Goal: Task Accomplishment & Management: Use online tool/utility

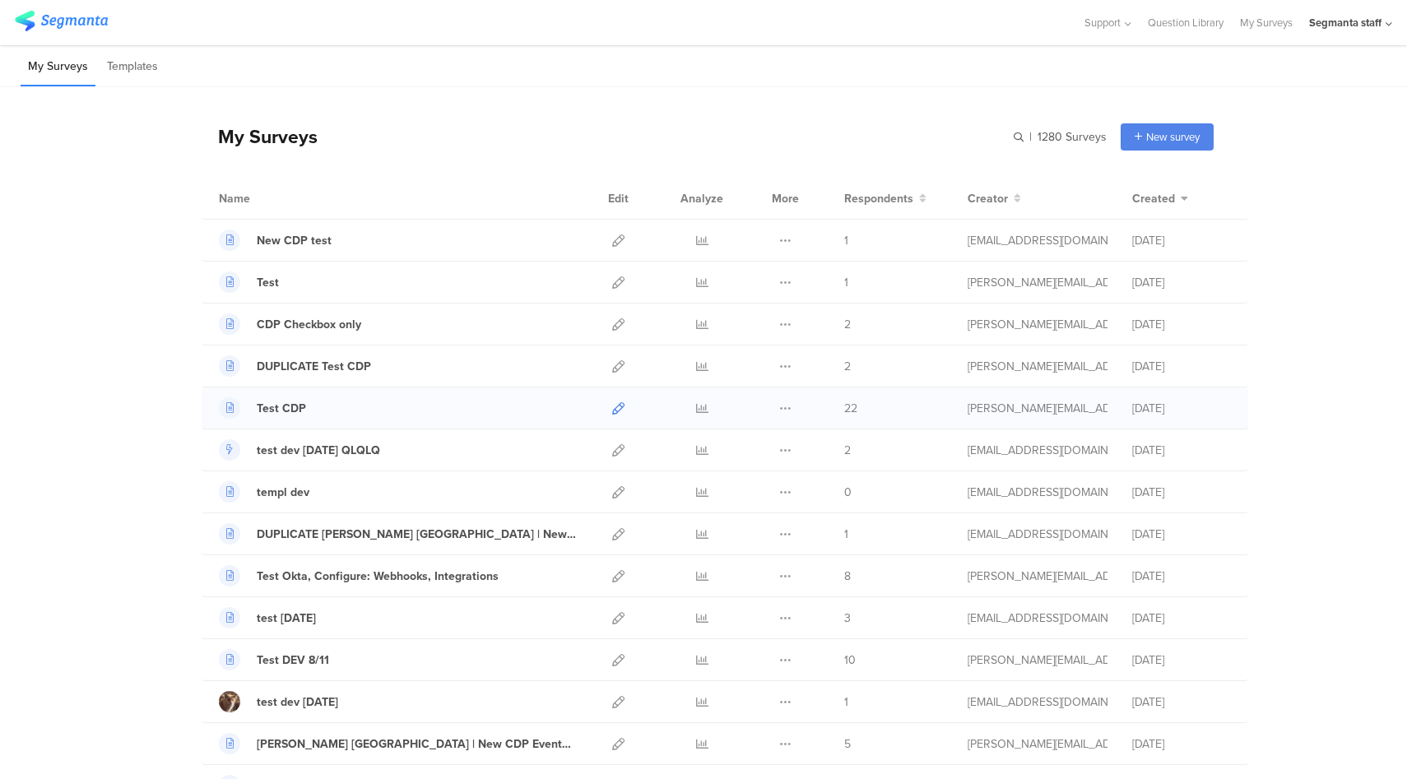
click at [612, 410] on icon at bounding box center [618, 408] width 12 height 12
click at [1333, 20] on div "Segmanta staff" at bounding box center [1345, 23] width 72 height 16
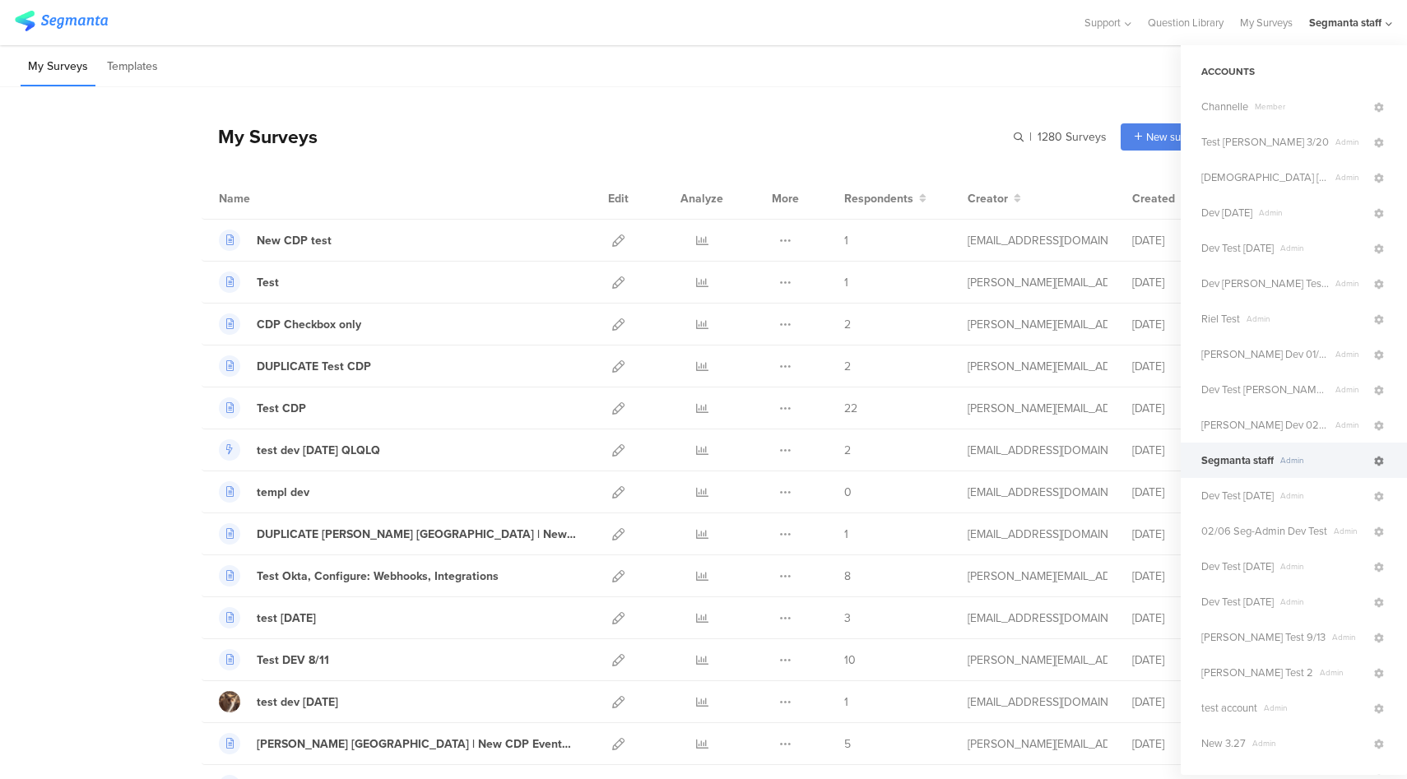
click at [1374, 462] on icon at bounding box center [1379, 462] width 10 height 10
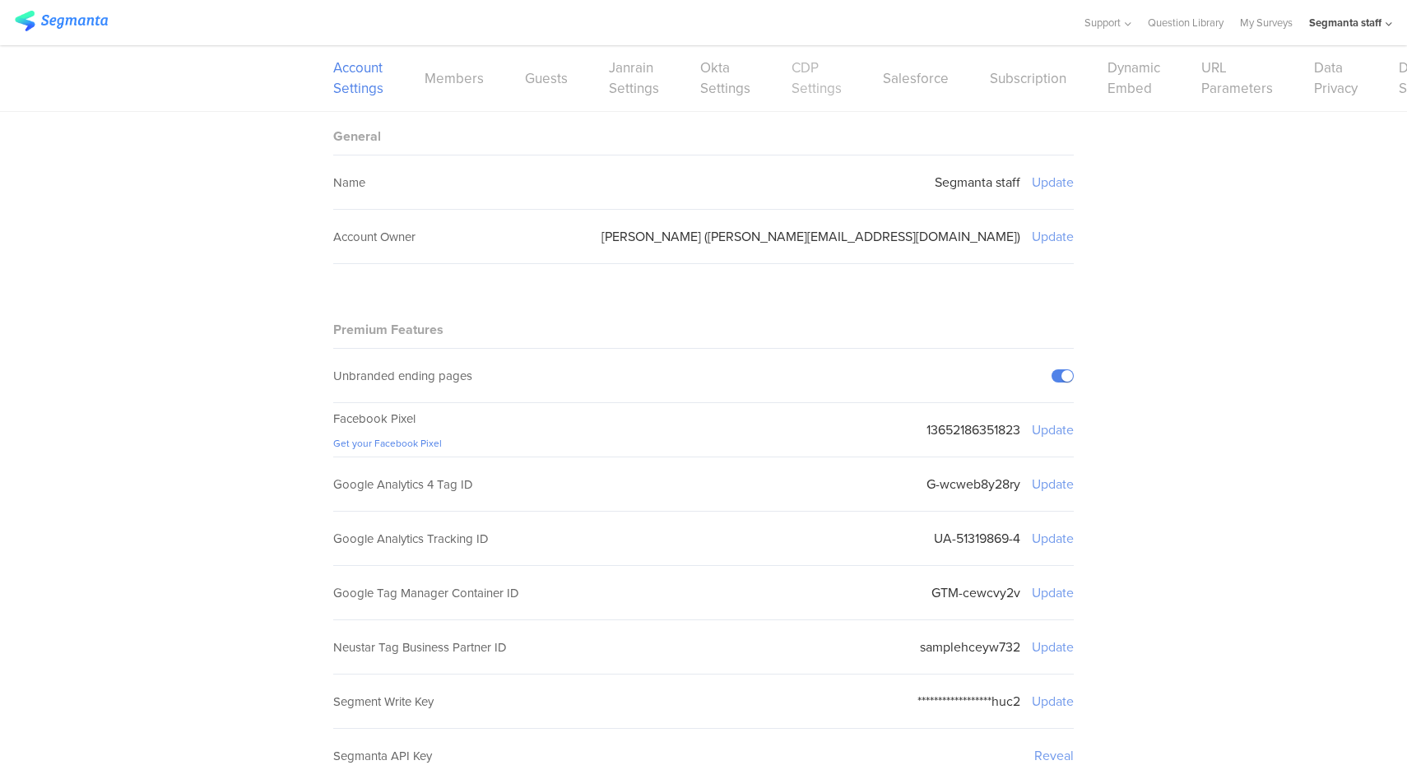
click at [803, 89] on link "CDP Settings" at bounding box center [817, 78] width 50 height 41
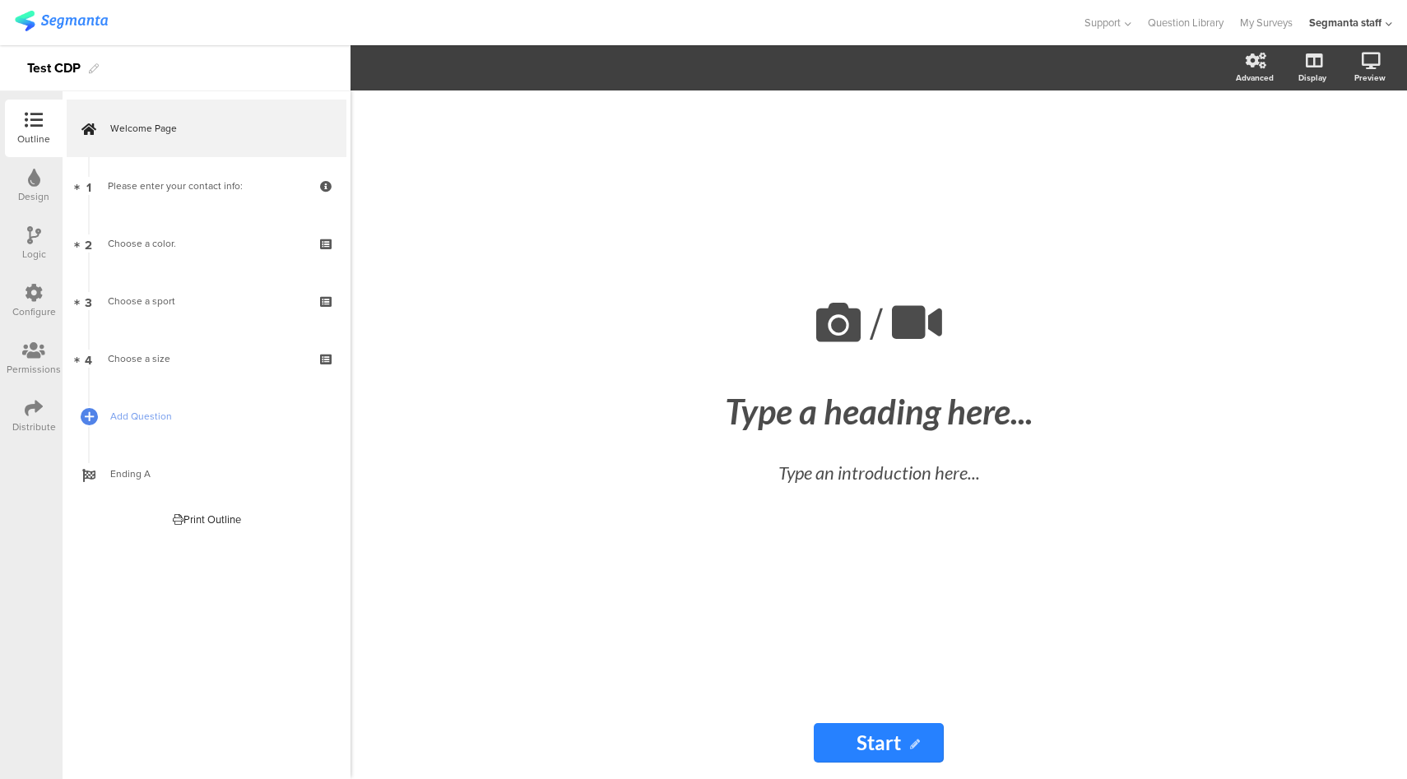
click at [39, 404] on icon at bounding box center [34, 408] width 18 height 18
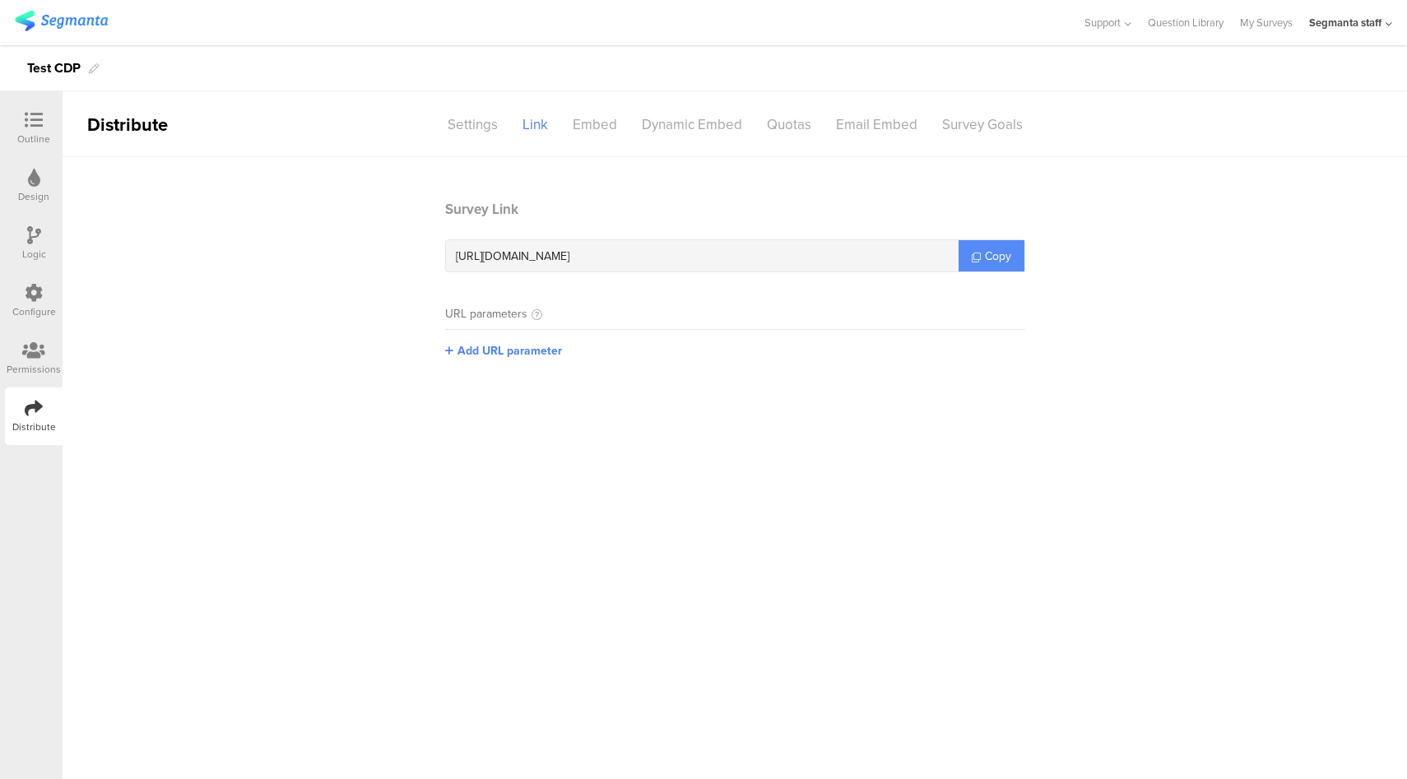
click at [983, 258] on link "Copy" at bounding box center [992, 255] width 66 height 31
click at [981, 253] on link "Copy" at bounding box center [992, 255] width 66 height 31
click at [32, 305] on div "Configure" at bounding box center [34, 311] width 44 height 15
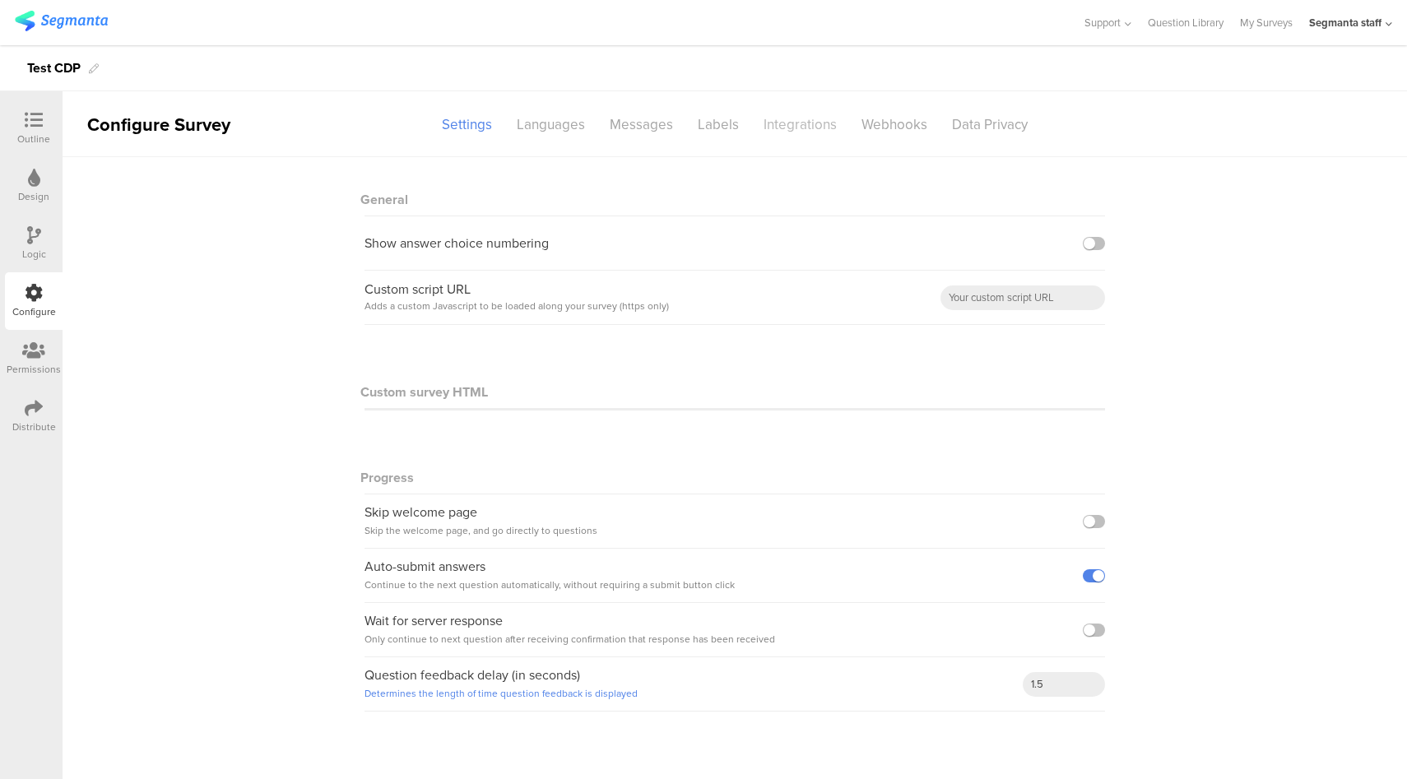
click at [816, 128] on div "Integrations" at bounding box center [800, 124] width 98 height 29
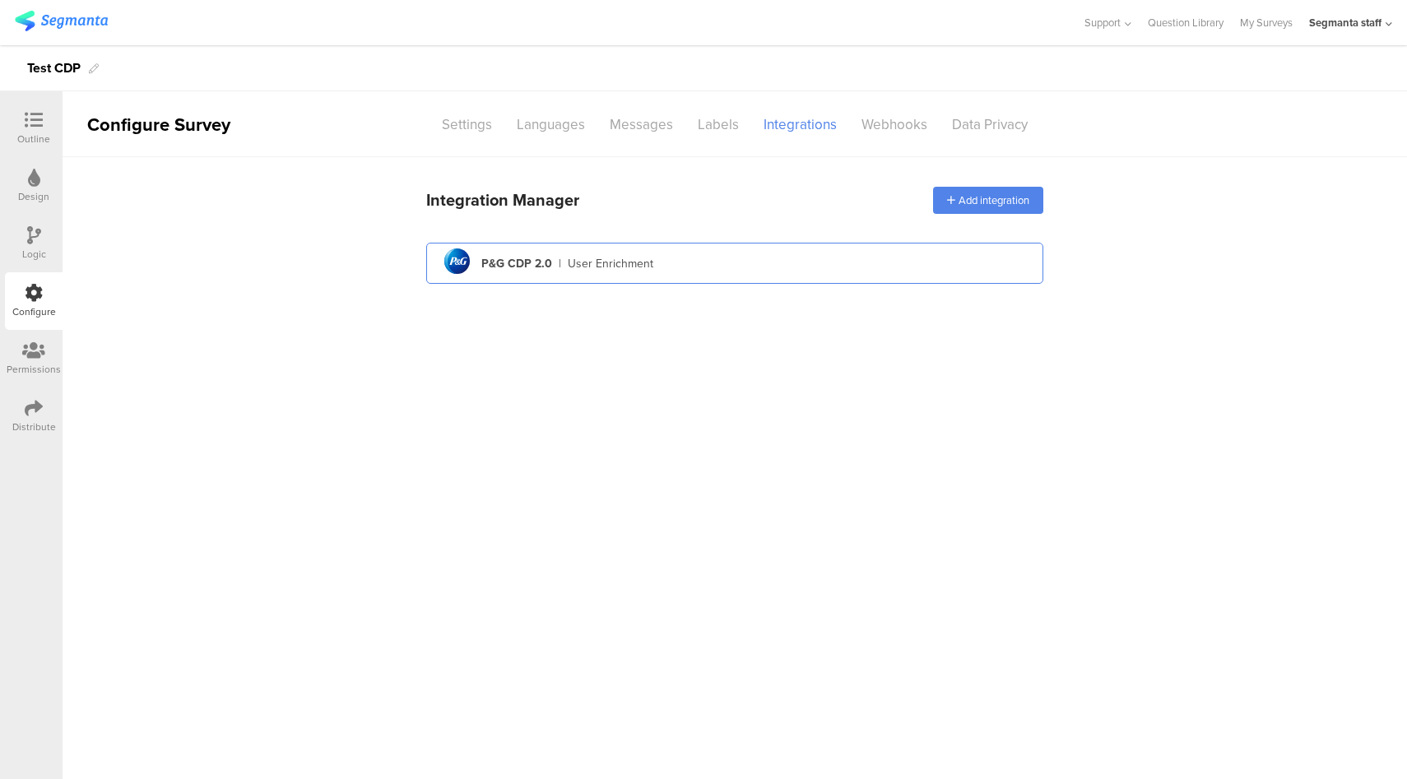
click at [773, 265] on div "pg logo P&G CDP 2.0 | User Enrichment" at bounding box center [734, 264] width 591 height 40
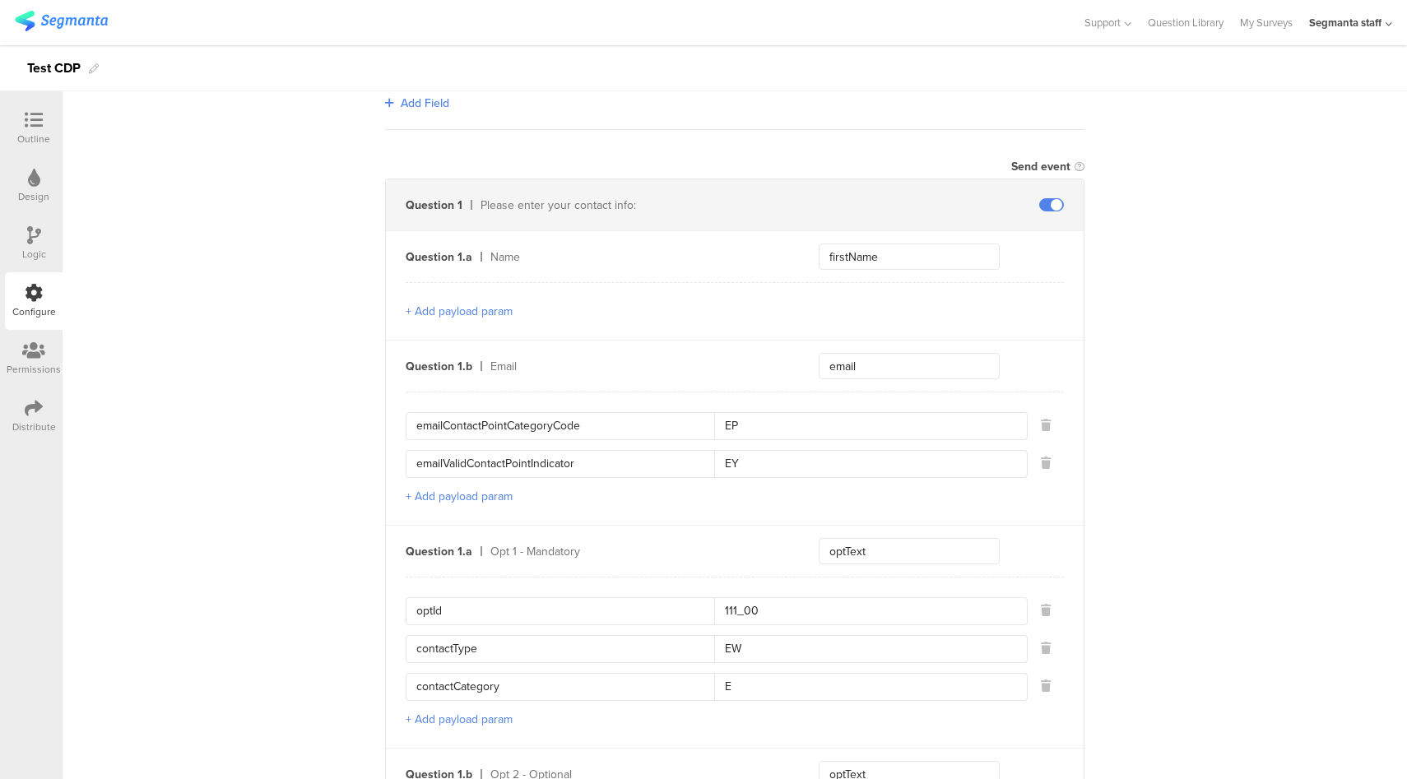
scroll to position [123, 0]
